Goal: Communication & Community: Participate in discussion

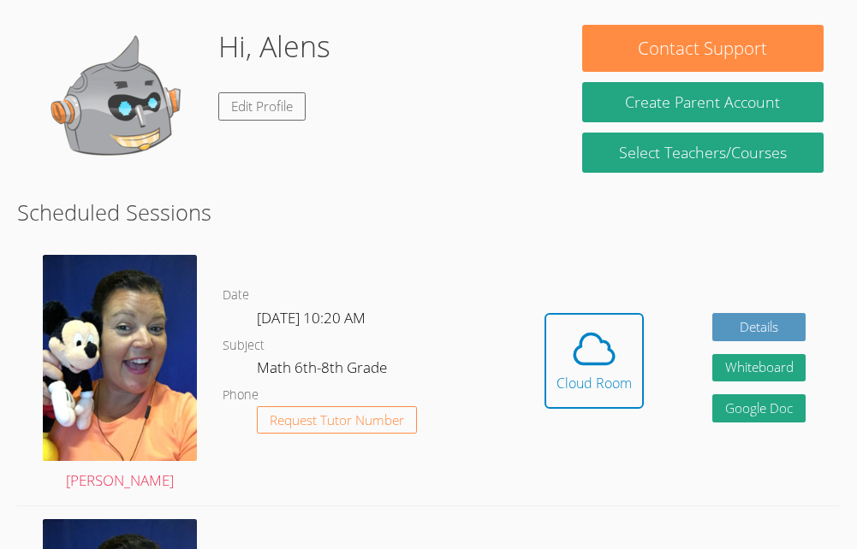
scroll to position [316, 0]
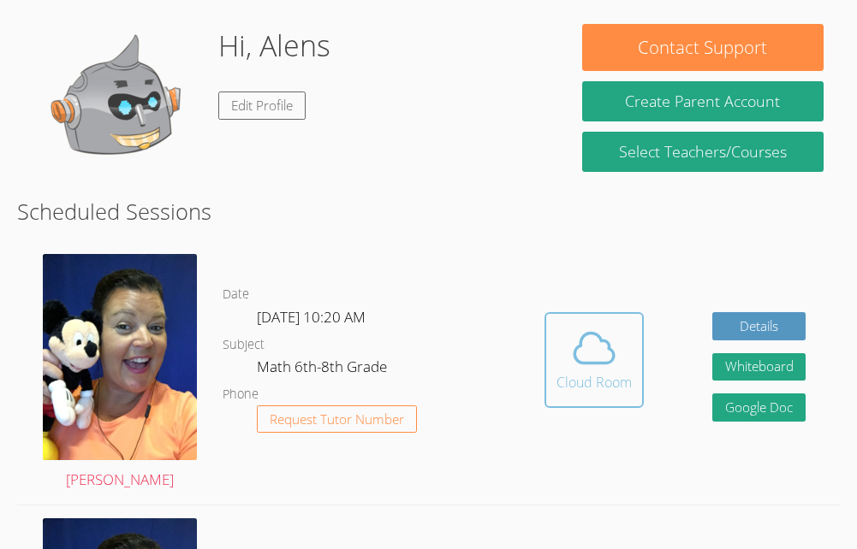
click at [589, 389] on div "Cloud Room" at bounding box center [593, 382] width 75 height 21
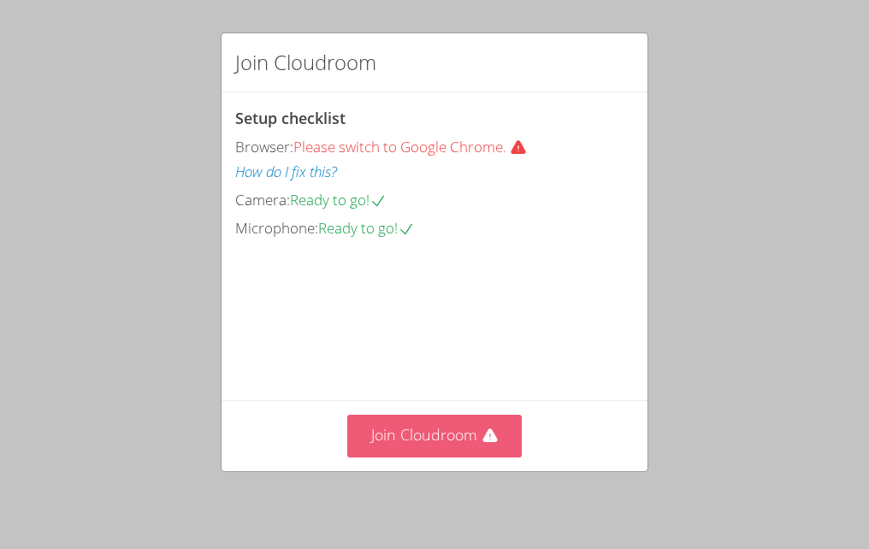
click at [456, 452] on button "Join Cloudroom" at bounding box center [434, 436] width 175 height 42
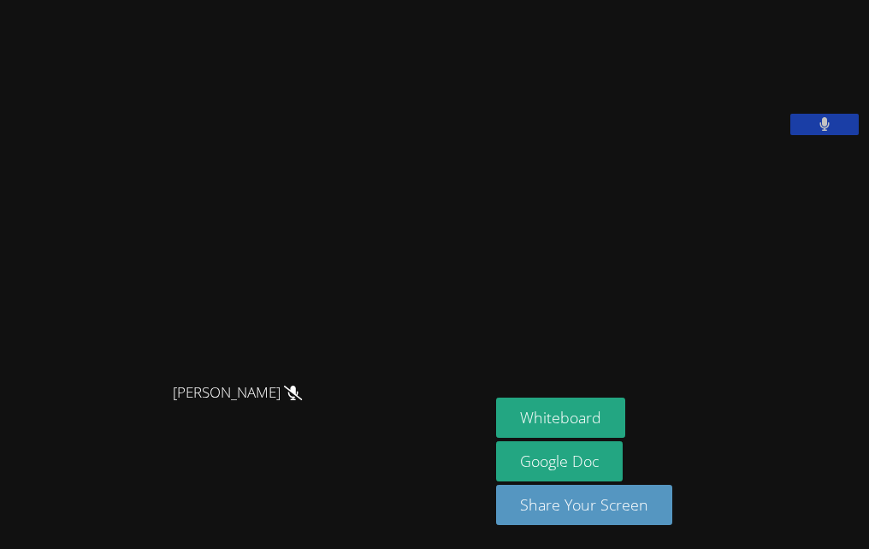
click at [834, 135] on button at bounding box center [825, 124] width 68 height 21
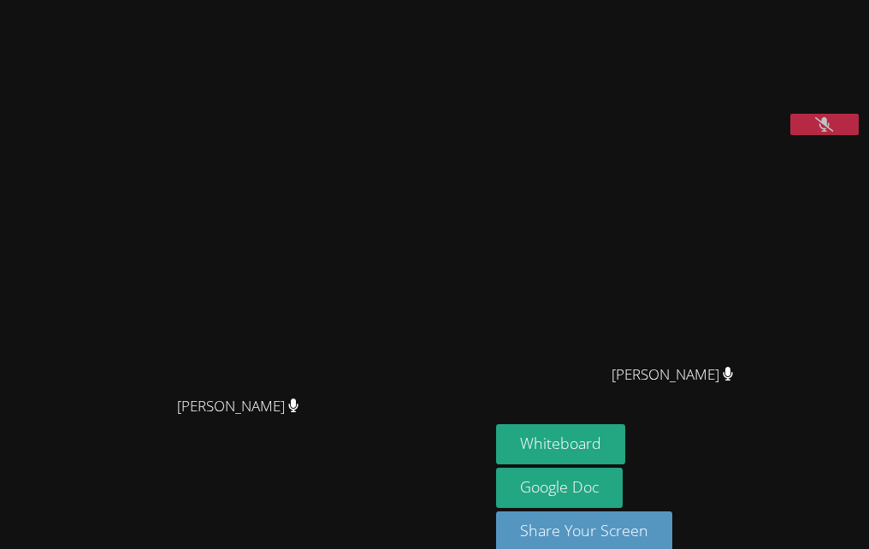
click at [821, 132] on icon at bounding box center [825, 124] width 18 height 15
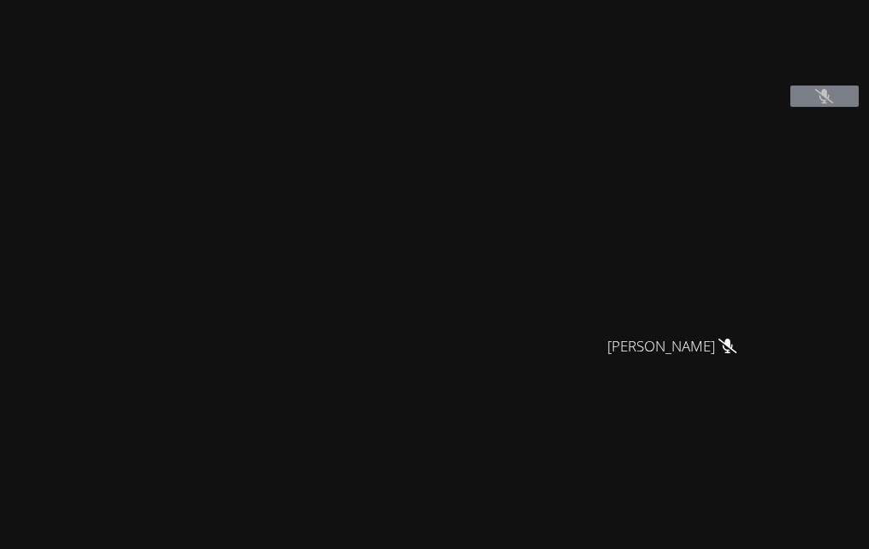
scroll to position [26, 0]
click at [816, 106] on icon at bounding box center [825, 99] width 18 height 15
click at [753, 110] on video at bounding box center [624, 45] width 257 height 128
click at [816, 97] on icon at bounding box center [825, 89] width 18 height 15
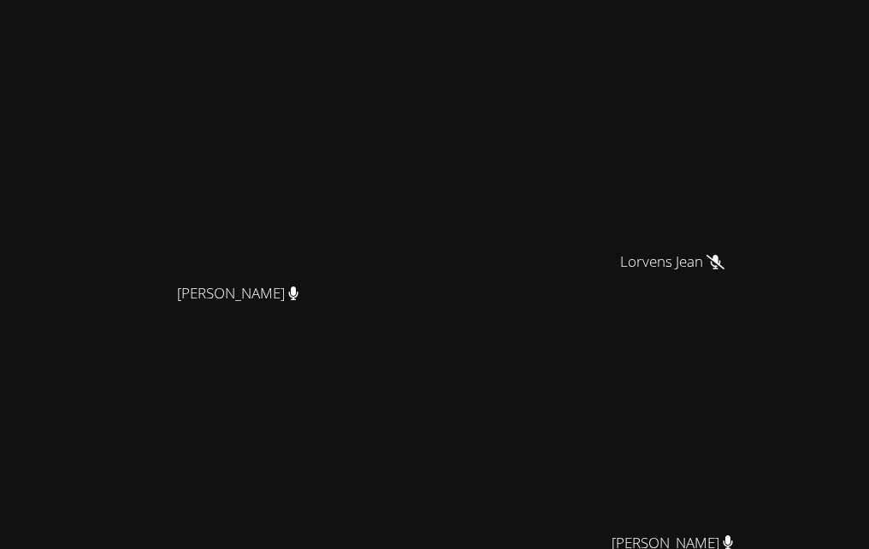
scroll to position [668, 0]
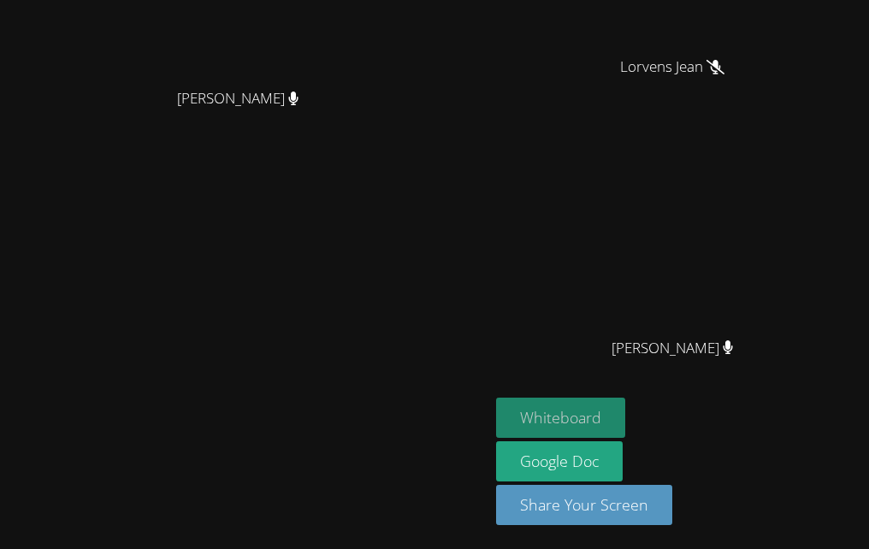
click at [519, 422] on button "Whiteboard" at bounding box center [560, 418] width 129 height 40
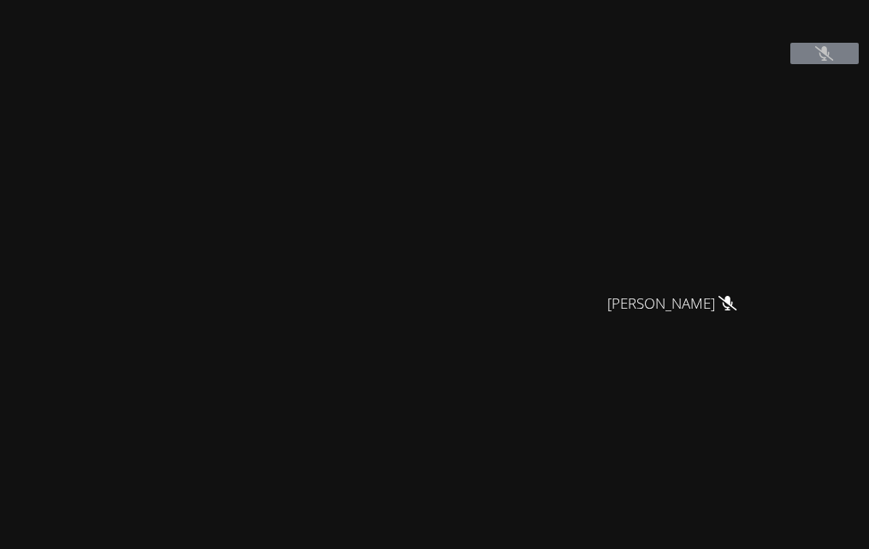
scroll to position [0, 0]
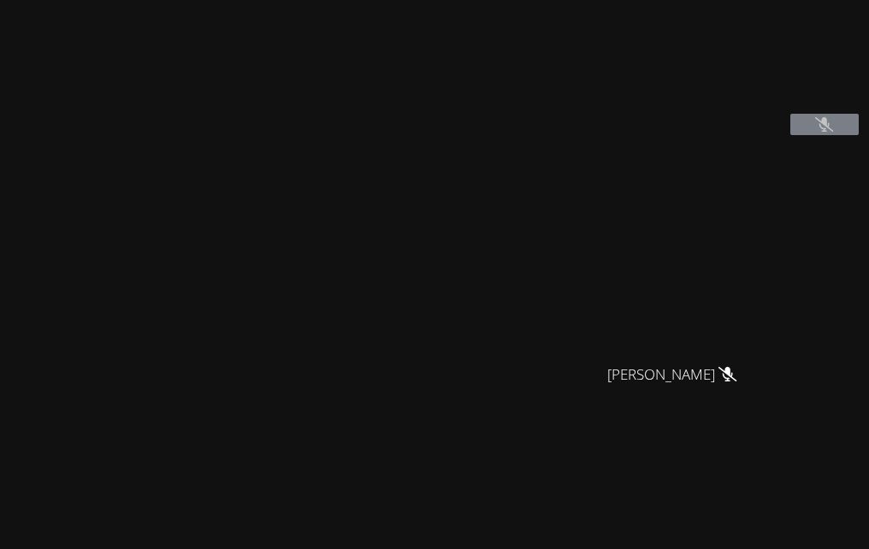
drag, startPoint x: 589, startPoint y: 88, endPoint x: 427, endPoint y: 341, distance: 299.8
click at [427, 341] on div "Peggy Koutas Peggy Koutas Alens Thermil Guervensley Charles Guervensley Charles…" at bounding box center [434, 274] width 869 height 549
drag, startPoint x: 735, startPoint y: 124, endPoint x: 663, endPoint y: 38, distance: 112.4
click at [663, 38] on video at bounding box center [624, 71] width 257 height 128
click at [816, 132] on icon at bounding box center [825, 124] width 18 height 15
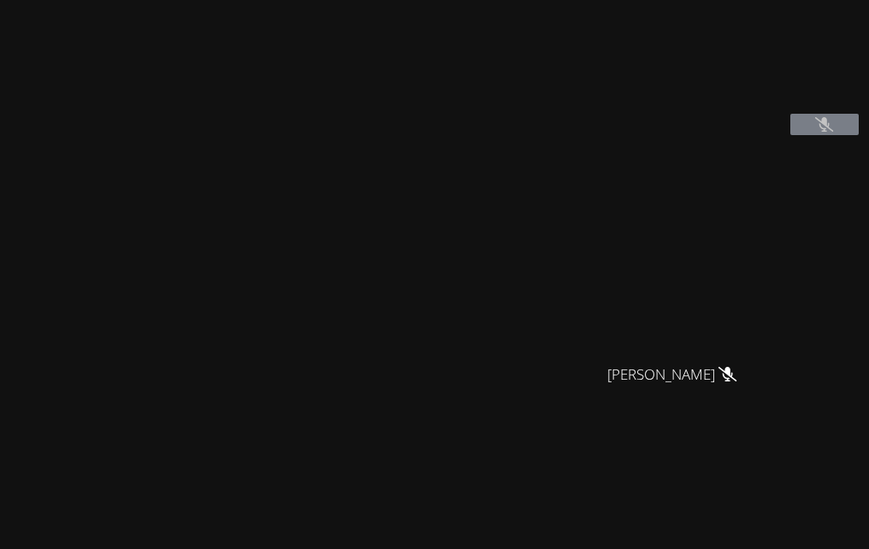
click at [644, 282] on video at bounding box center [679, 253] width 257 height 206
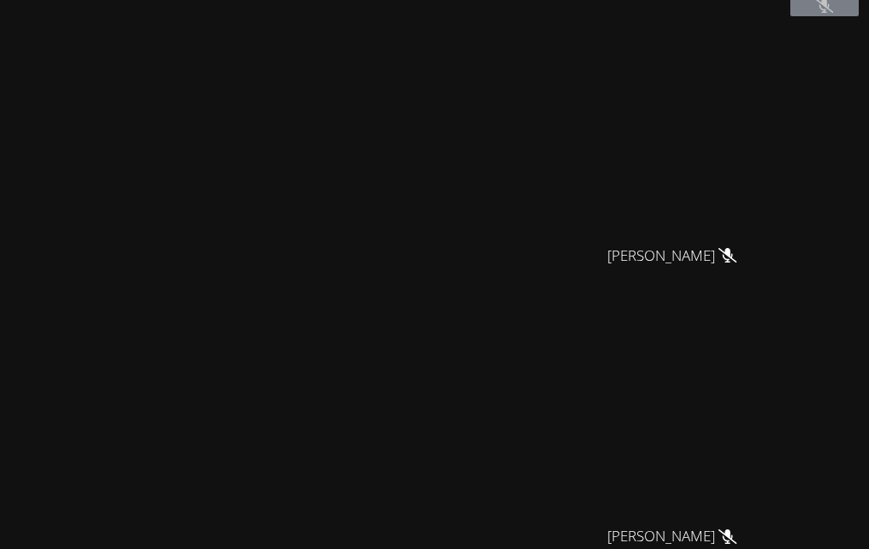
scroll to position [121, 0]
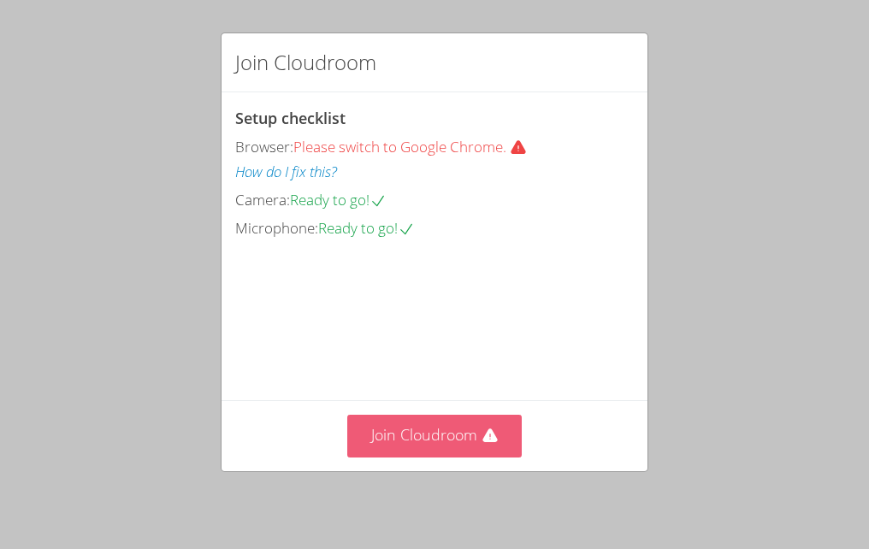
click at [416, 446] on button "Join Cloudroom" at bounding box center [434, 436] width 175 height 42
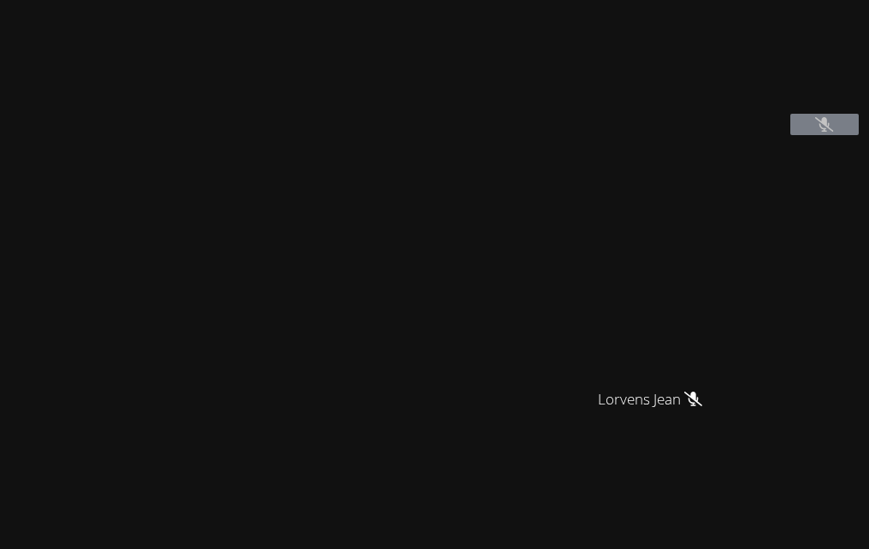
drag, startPoint x: 464, startPoint y: 323, endPoint x: 260, endPoint y: 68, distance: 325.7
click at [260, 68] on div "Peggy Koutas Alens Thermil Lorvens Jean Lorvens Jean Guervensley Charles Guerve…" at bounding box center [434, 274] width 869 height 549
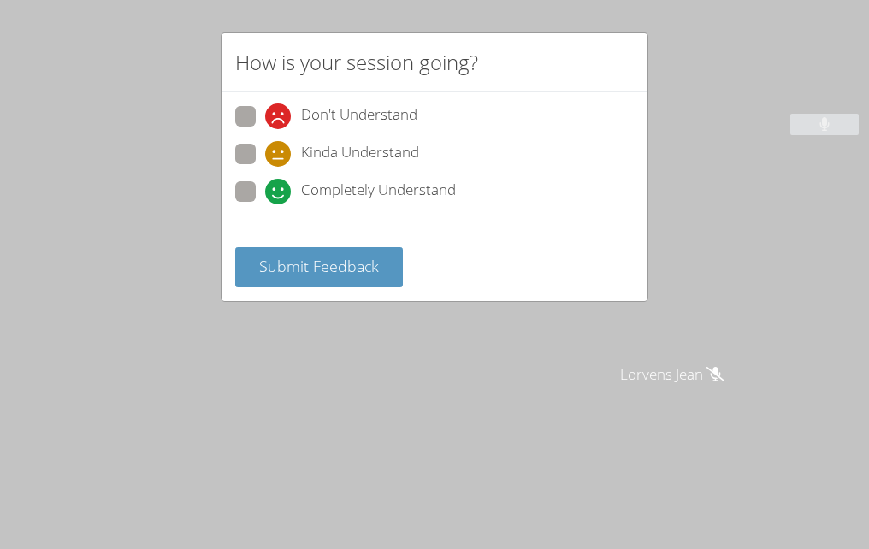
click at [265, 129] on span at bounding box center [265, 129] width 0 height 0
click at [265, 113] on input "Don't Understand" at bounding box center [272, 113] width 15 height 15
radio input "true"
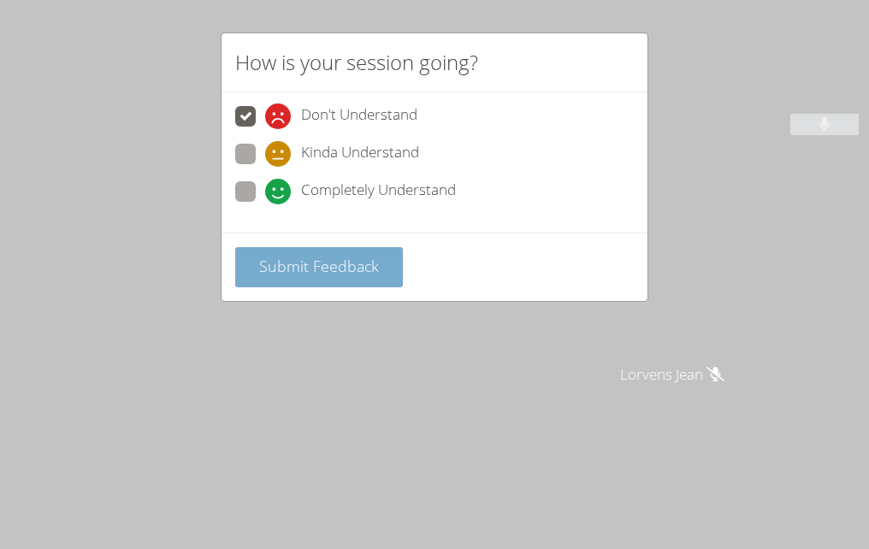
click at [285, 276] on span "Submit Feedback" at bounding box center [319, 266] width 120 height 21
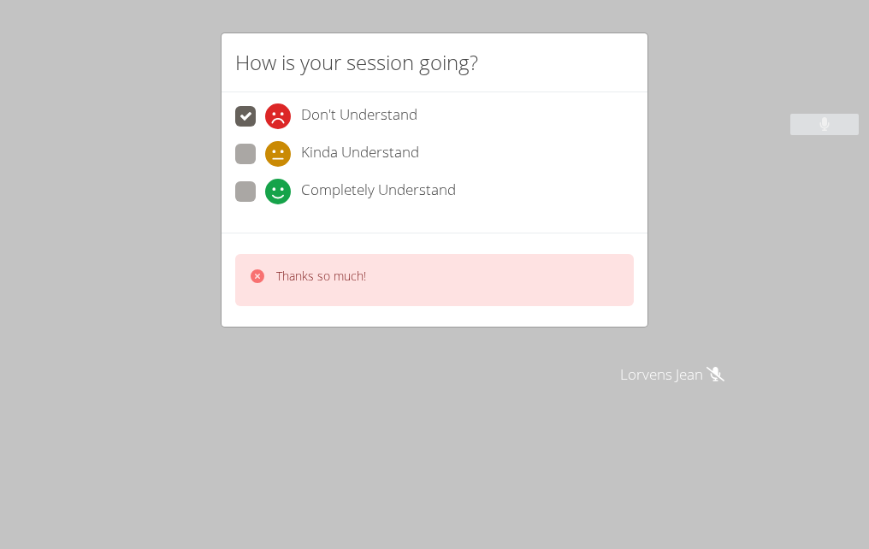
click at [275, 187] on icon at bounding box center [278, 192] width 26 height 26
click at [275, 187] on input "Completely Understand" at bounding box center [272, 188] width 15 height 15
radio input "true"
click at [326, 285] on div "Thanks so much!" at bounding box center [321, 280] width 90 height 25
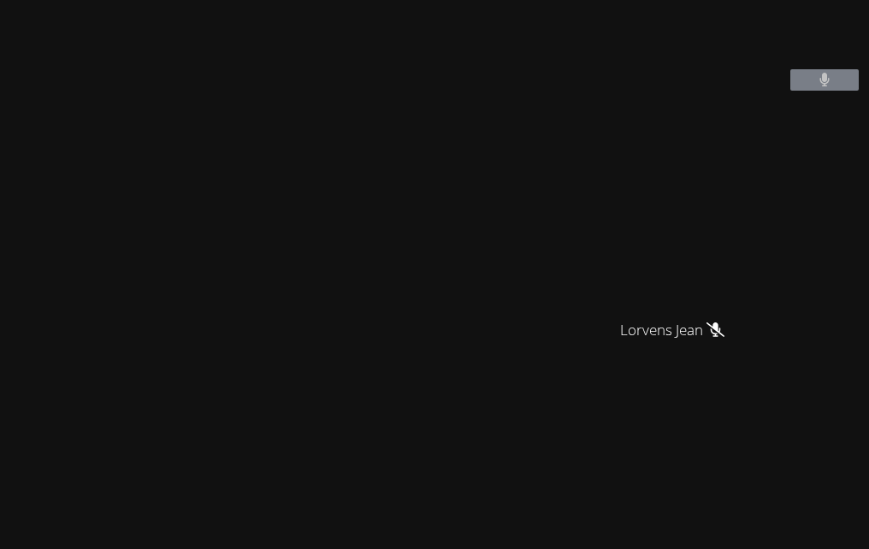
scroll to position [39, 0]
